Goal: Complete Application Form: Complete application form

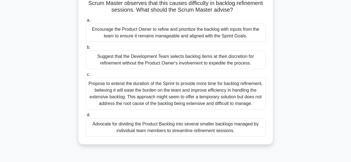
scroll to position [56, 0]
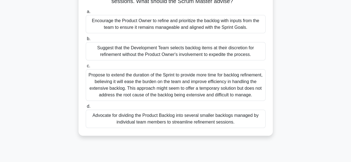
click at [145, 122] on div "Advocate for dividing the Product Backlog into several smaller backlogs managed…" at bounding box center [176, 119] width 180 height 18
click at [86, 109] on input "d. Advocate for dividing the Product Backlog into several smaller backlogs mana…" at bounding box center [86, 107] width 0 height 4
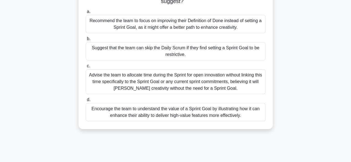
click at [95, 101] on label "d. Encourage the team to understand the value of a Sprint Goal by illustrating …" at bounding box center [176, 109] width 180 height 25
click at [86, 101] on input "d. Encourage the team to understand the value of a Sprint Goal by illustrating …" at bounding box center [86, 100] width 0 height 4
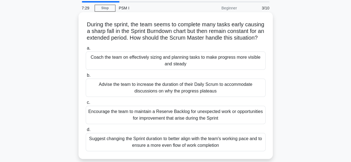
scroll to position [28, 0]
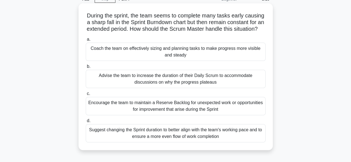
click at [141, 55] on div "Coach the team on effectively sizing and planning tasks to make progress more v…" at bounding box center [176, 52] width 180 height 18
click at [86, 41] on input "a. Coach the team on effectively sizing and planning tasks to make progress mor…" at bounding box center [86, 40] width 0 height 4
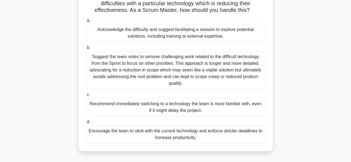
scroll to position [56, 0]
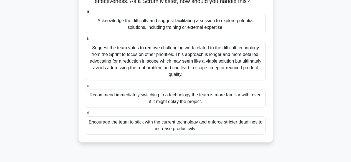
click at [175, 99] on div "Recommend immediately switching to a technology the team is more familiar with,…" at bounding box center [176, 98] width 180 height 18
click at [86, 88] on input "c. Recommend immediately switching to a technology the team is more familiar wi…" at bounding box center [86, 86] width 0 height 4
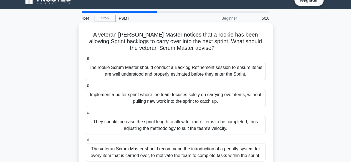
scroll to position [0, 0]
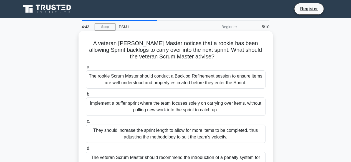
click at [181, 78] on div "The rookie Scrum Master should conduct a Backlog Refinement session to ensure i…" at bounding box center [176, 80] width 180 height 18
click at [86, 69] on input "a. The rookie Scrum Master should conduct a Backlog Refinement session to ensur…" at bounding box center [86, 68] width 0 height 4
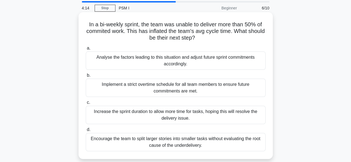
scroll to position [28, 0]
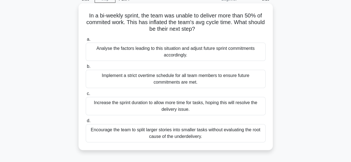
click at [181, 55] on div "Analyse the factors leading to this situation and adjust future sprint commitme…" at bounding box center [176, 52] width 180 height 18
click at [86, 41] on input "a. Analyse the factors leading to this situation and adjust future sprint commi…" at bounding box center [86, 40] width 0 height 4
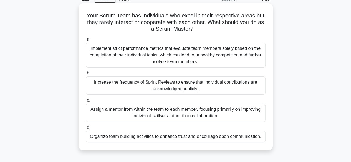
click at [193, 56] on div "Implement strict performance metrics that evaluate team members solely based on…" at bounding box center [176, 55] width 180 height 25
click at [86, 41] on input "a. Implement strict performance metrics that evaluate team members solely based…" at bounding box center [86, 40] width 0 height 4
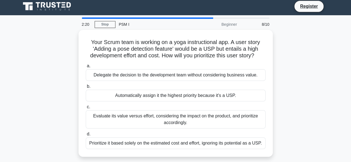
scroll to position [0, 0]
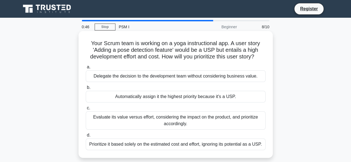
click at [173, 121] on div "Evaluate its value versus effort, considering the impact on the product, and pr…" at bounding box center [176, 121] width 180 height 18
click at [86, 110] on input "c. Evaluate its value versus effort, considering the impact on the product, and…" at bounding box center [86, 109] width 0 height 4
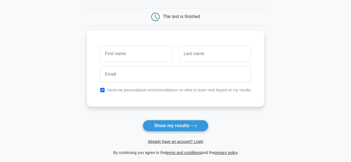
scroll to position [56, 0]
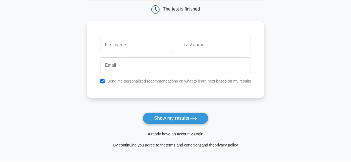
click at [130, 44] on input "text" at bounding box center [136, 45] width 72 height 16
type input "[PERSON_NAME]"
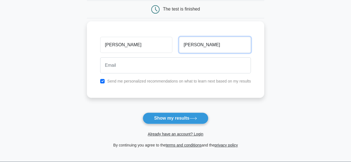
type input "[PERSON_NAME]"
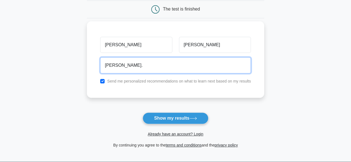
type input "[PERSON_NAME][EMAIL_ADDRESS][PERSON_NAME][DOMAIN_NAME]"
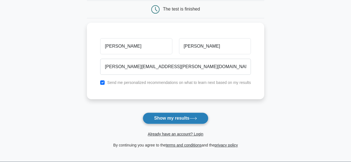
click at [178, 119] on button "Show my results" at bounding box center [176, 119] width 66 height 12
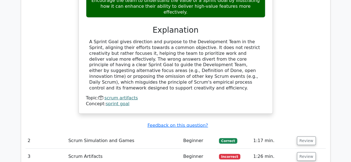
scroll to position [638, 0]
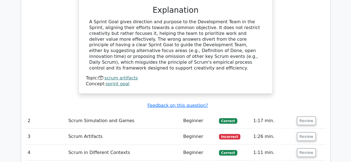
click at [91, 113] on td "Scrum Simulation and Games" at bounding box center [123, 121] width 115 height 16
click at [305, 133] on button "Review" at bounding box center [306, 137] width 19 height 9
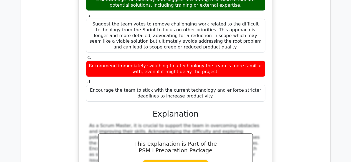
scroll to position [944, 0]
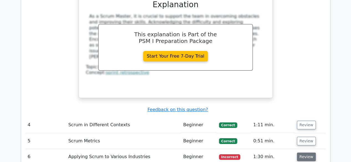
click at [309, 153] on button "Review" at bounding box center [306, 157] width 19 height 9
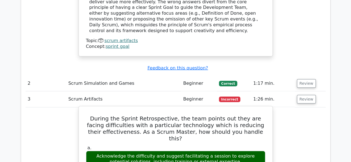
scroll to position [571, 0]
